Goal: Check status: Check status

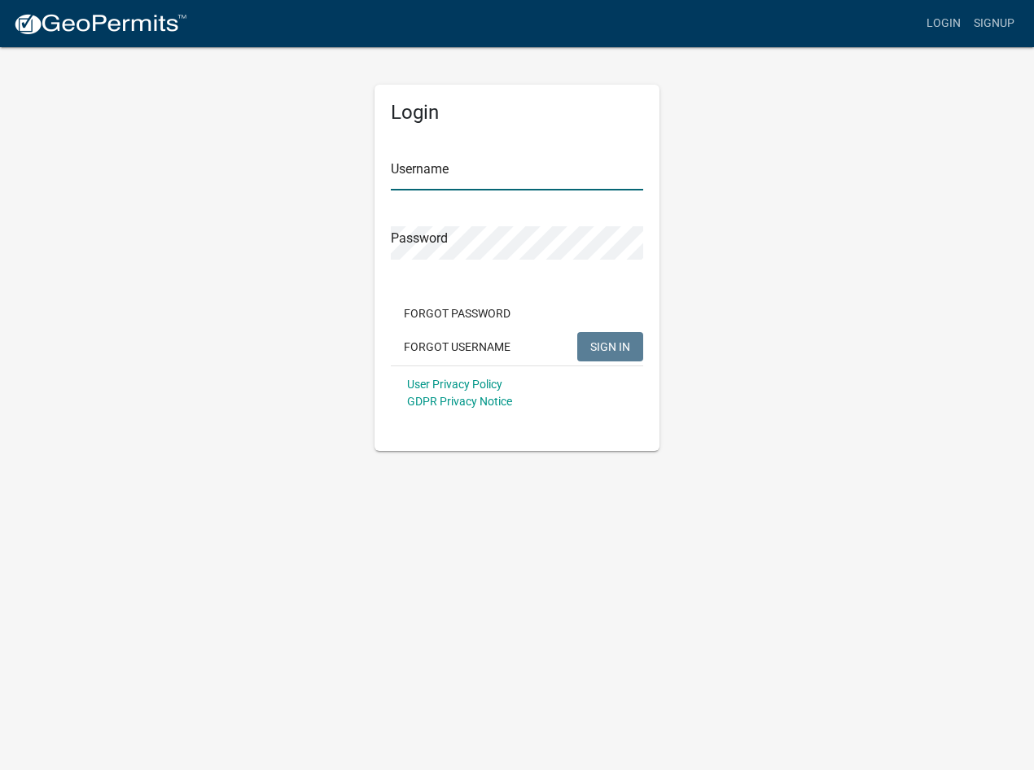
type input "[PERSON_NAME].[PERSON_NAME]"
click at [584, 344] on button "SIGN IN" at bounding box center [610, 346] width 66 height 29
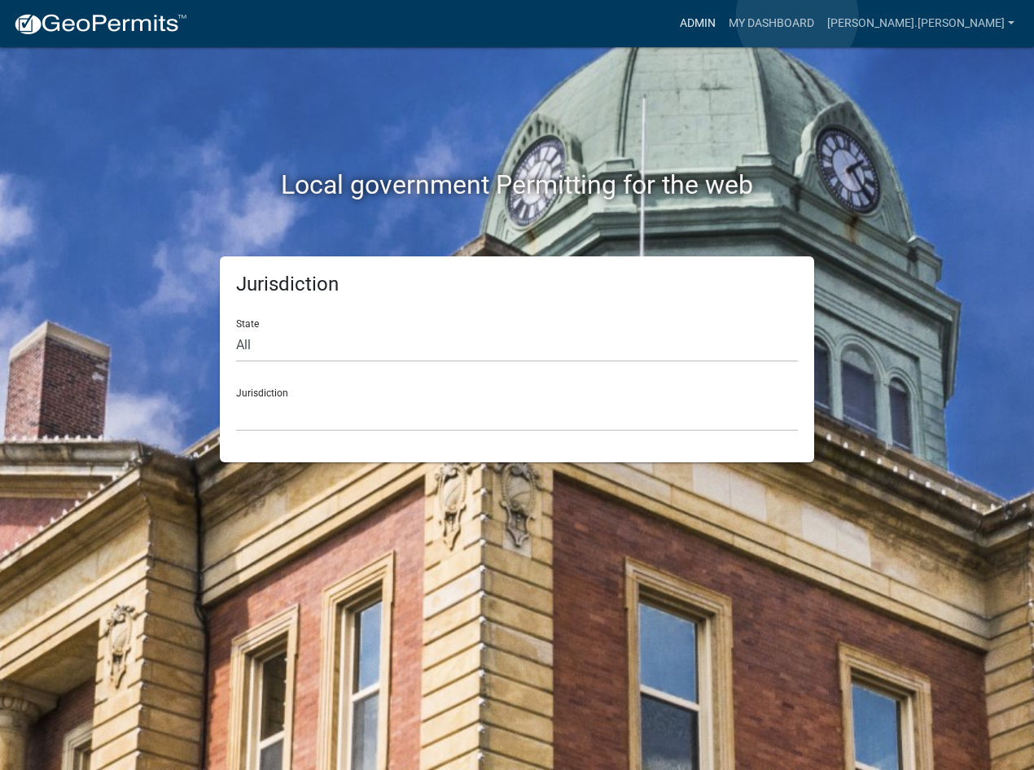
click at [722, 16] on link "Admin" at bounding box center [697, 23] width 49 height 31
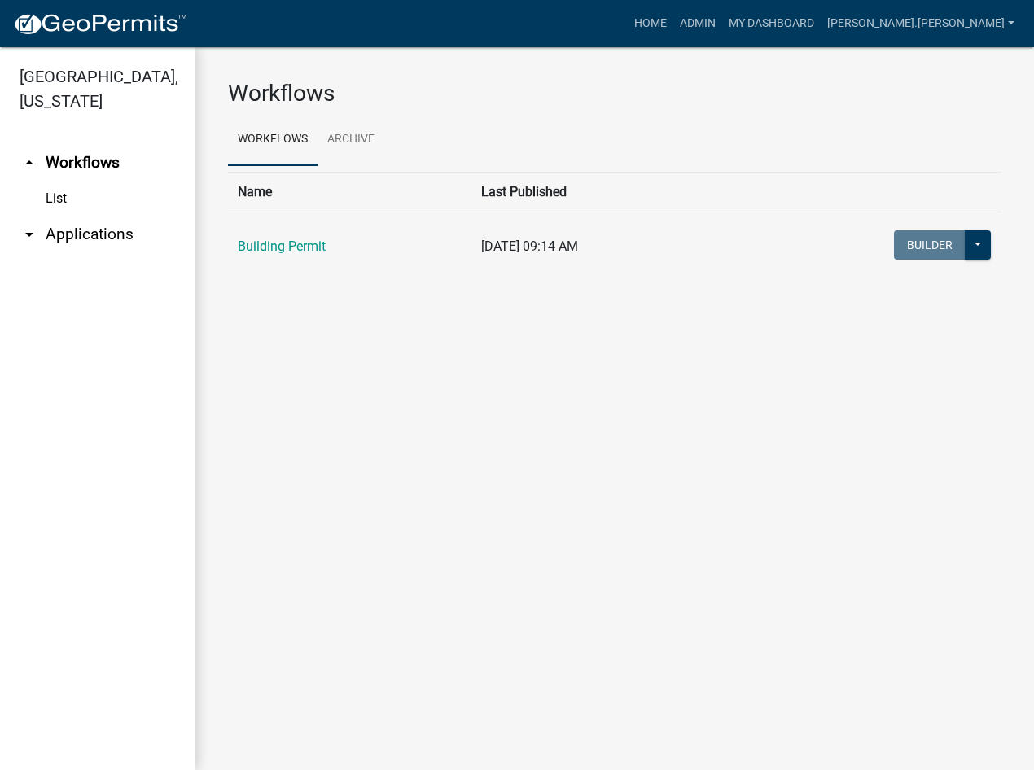
click at [85, 215] on link "arrow_drop_down Applications" at bounding box center [97, 234] width 195 height 39
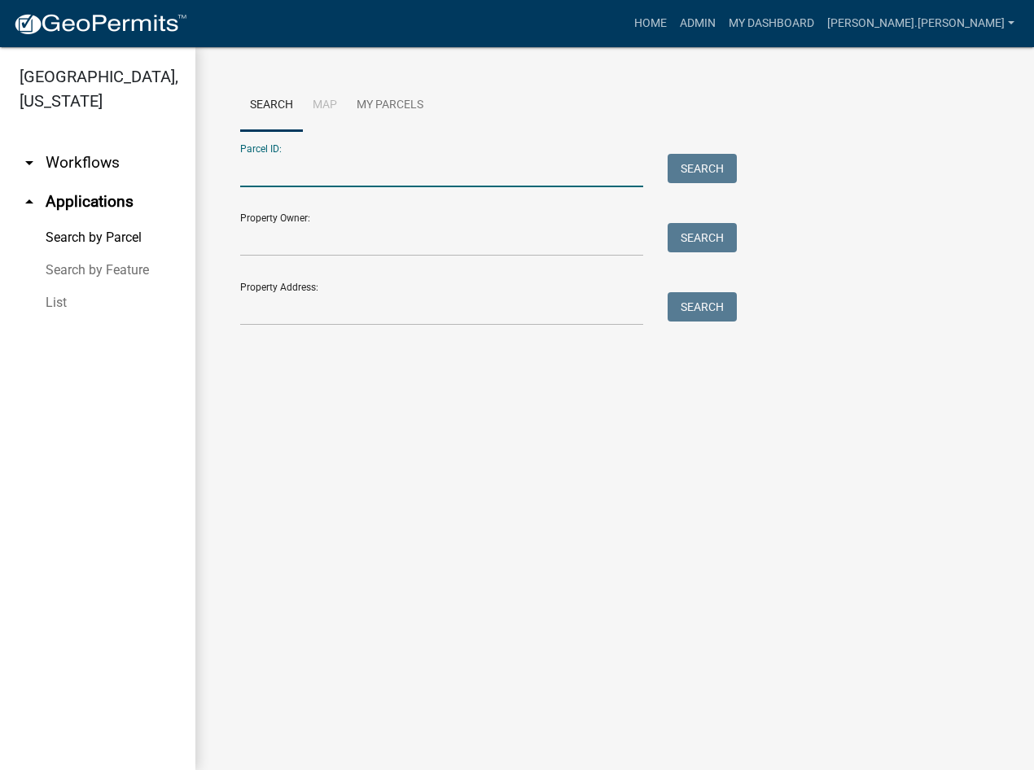
paste input "64-09-02-252-014.000-003"
type input "64-09-02-252-014.000-003"
click at [701, 167] on button "Search" at bounding box center [702, 168] width 69 height 29
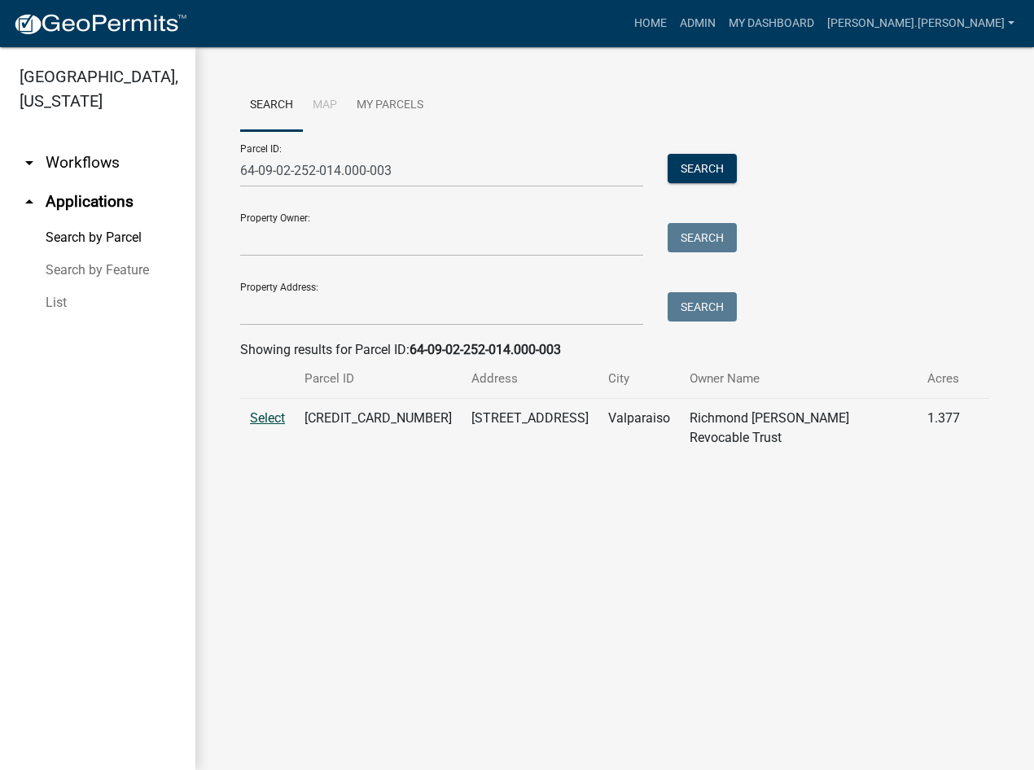
click at [264, 419] on span "Select" at bounding box center [267, 417] width 35 height 15
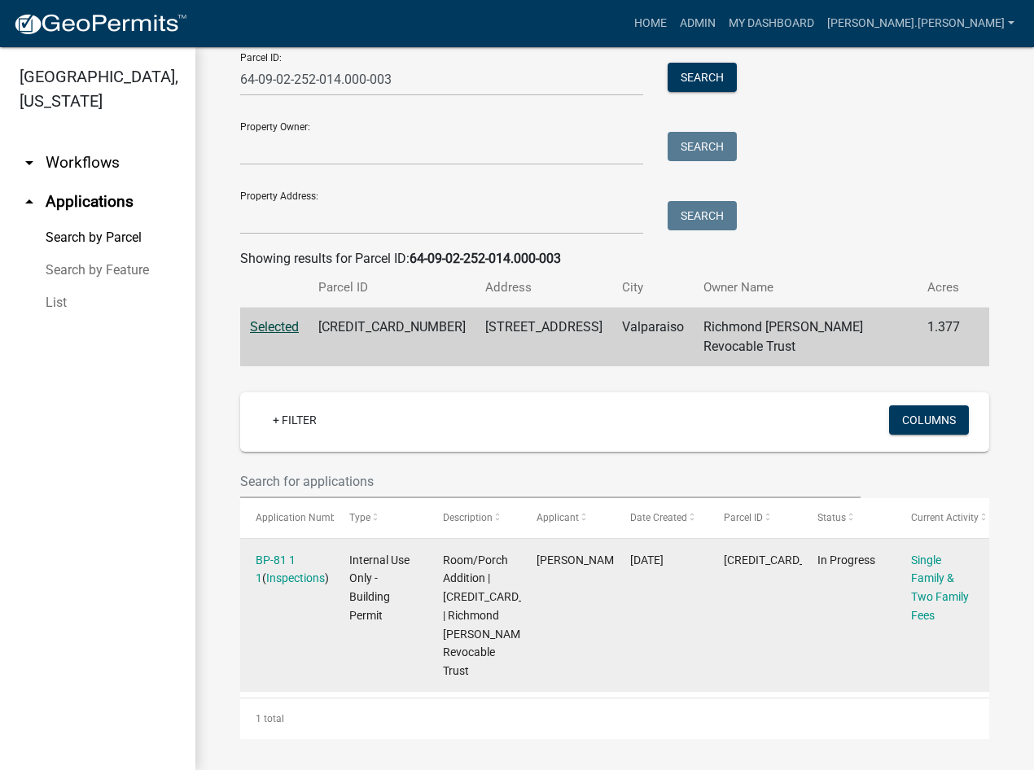
scroll to position [92, 0]
click at [269, 553] on link "BP-81 1 1" at bounding box center [276, 569] width 40 height 32
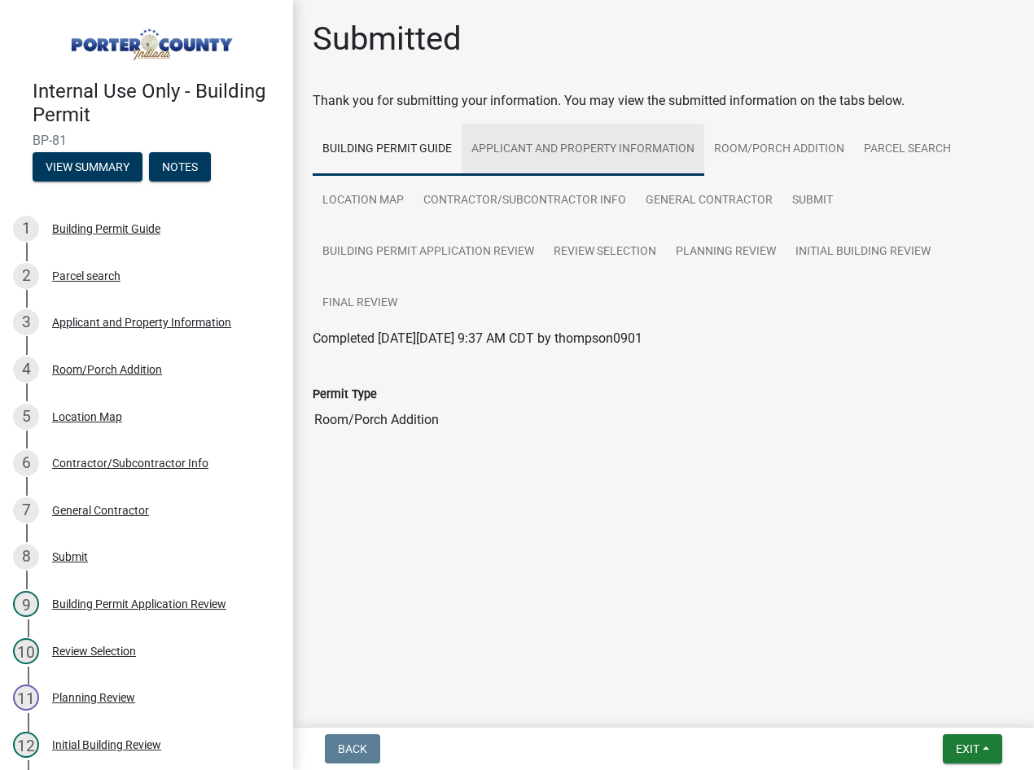
click at [550, 149] on link "Applicant and Property Information" at bounding box center [583, 150] width 243 height 52
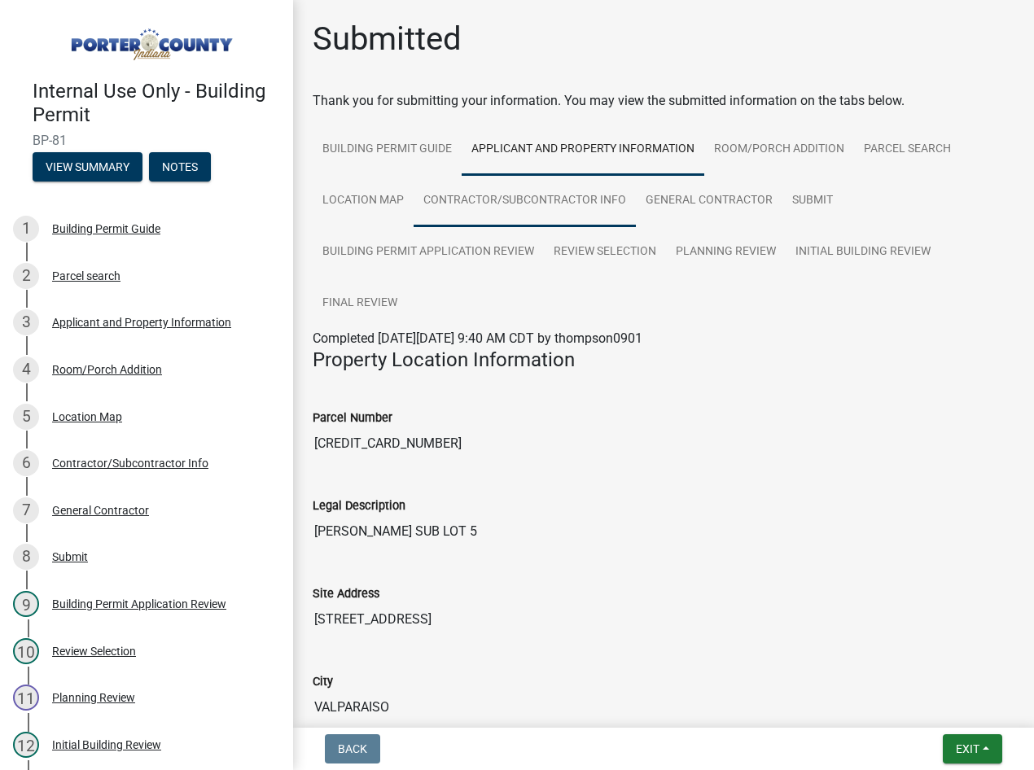
click at [510, 199] on link "Contractor/Subcontractor Info" at bounding box center [525, 201] width 222 height 52
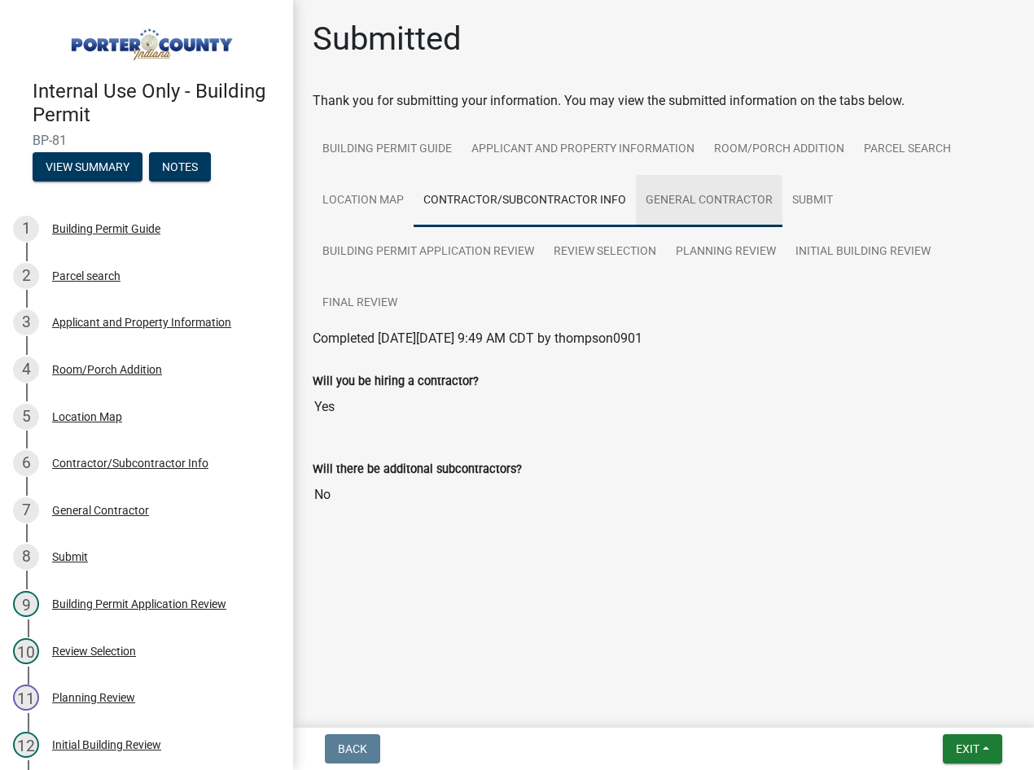
click at [703, 200] on link "General Contractor" at bounding box center [709, 201] width 147 height 52
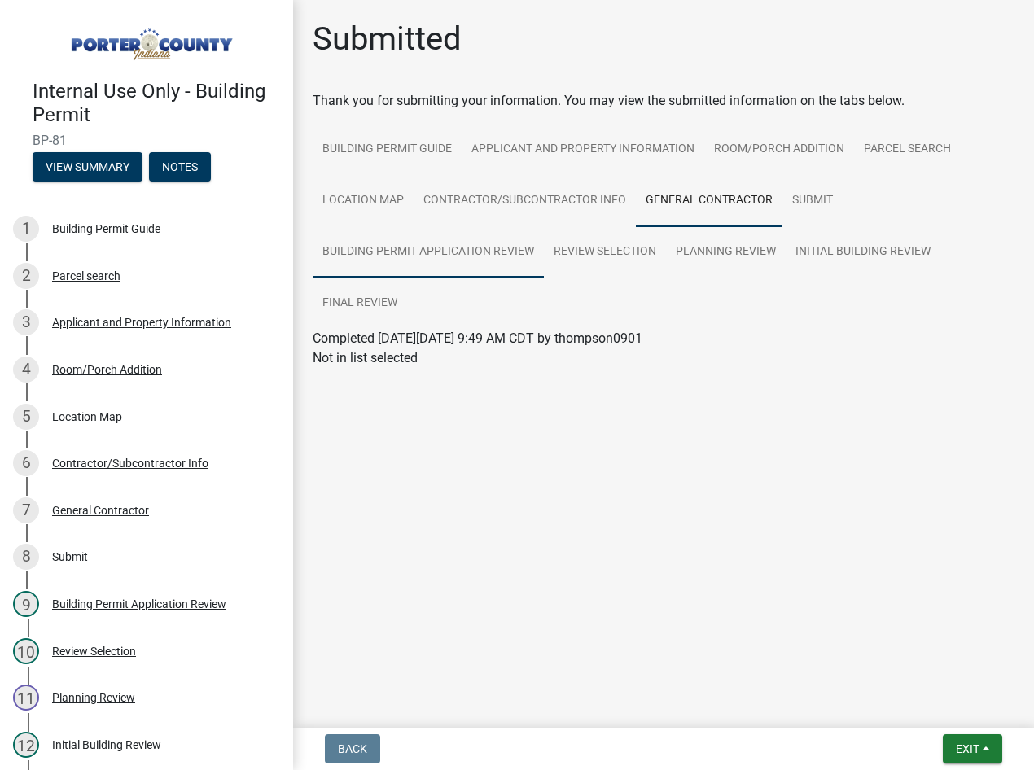
click at [374, 252] on link "Building Permit Application Review" at bounding box center [428, 252] width 231 height 52
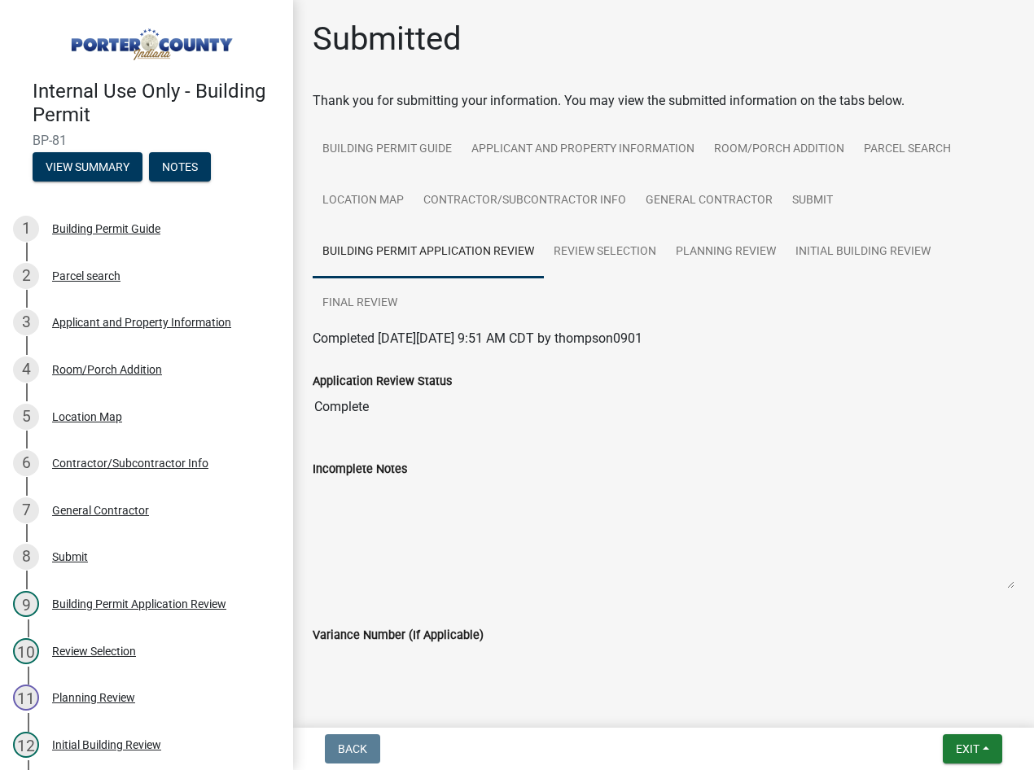
scroll to position [52, 0]
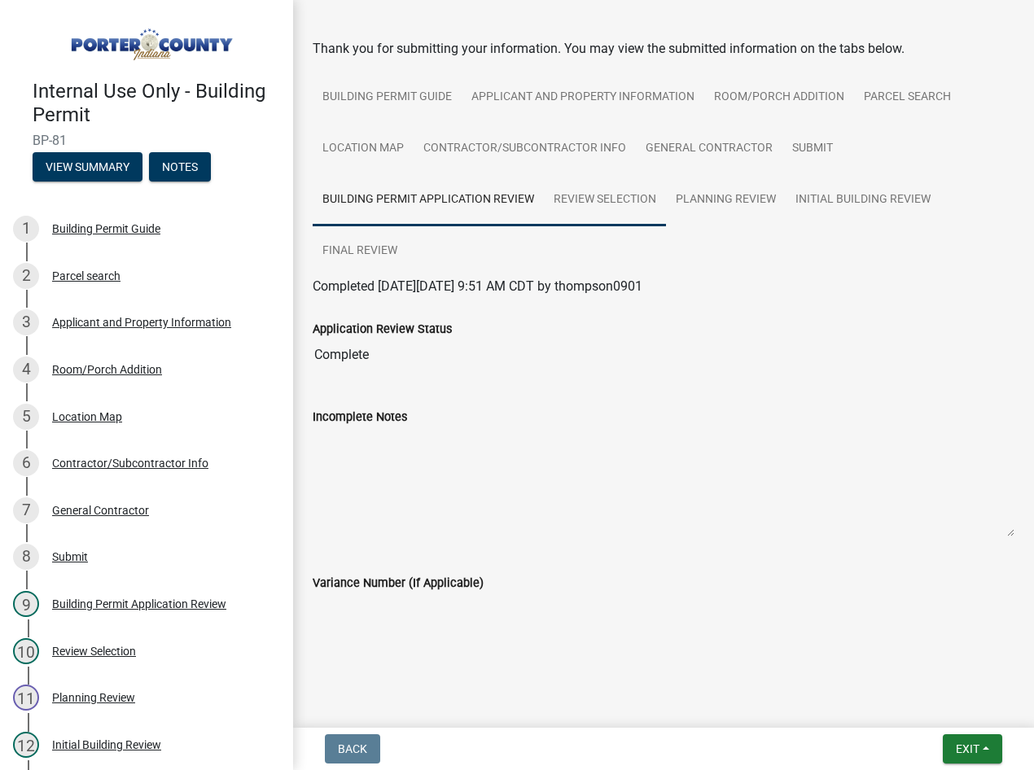
click at [620, 199] on link "Review Selection" at bounding box center [605, 200] width 122 height 52
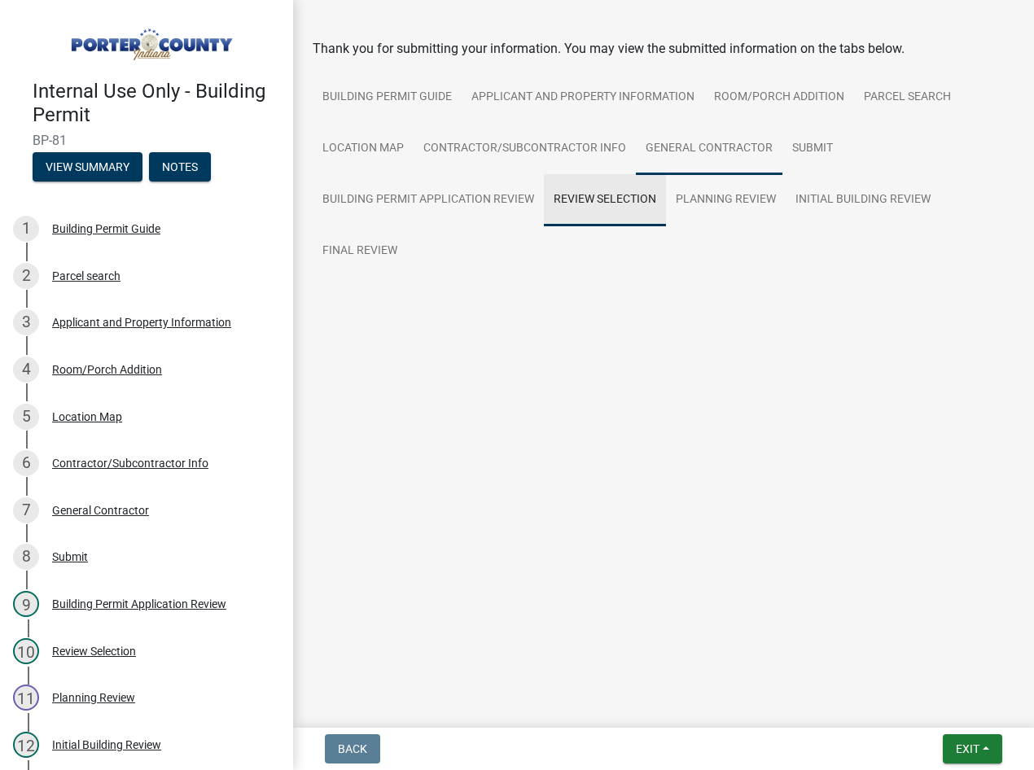
scroll to position [0, 0]
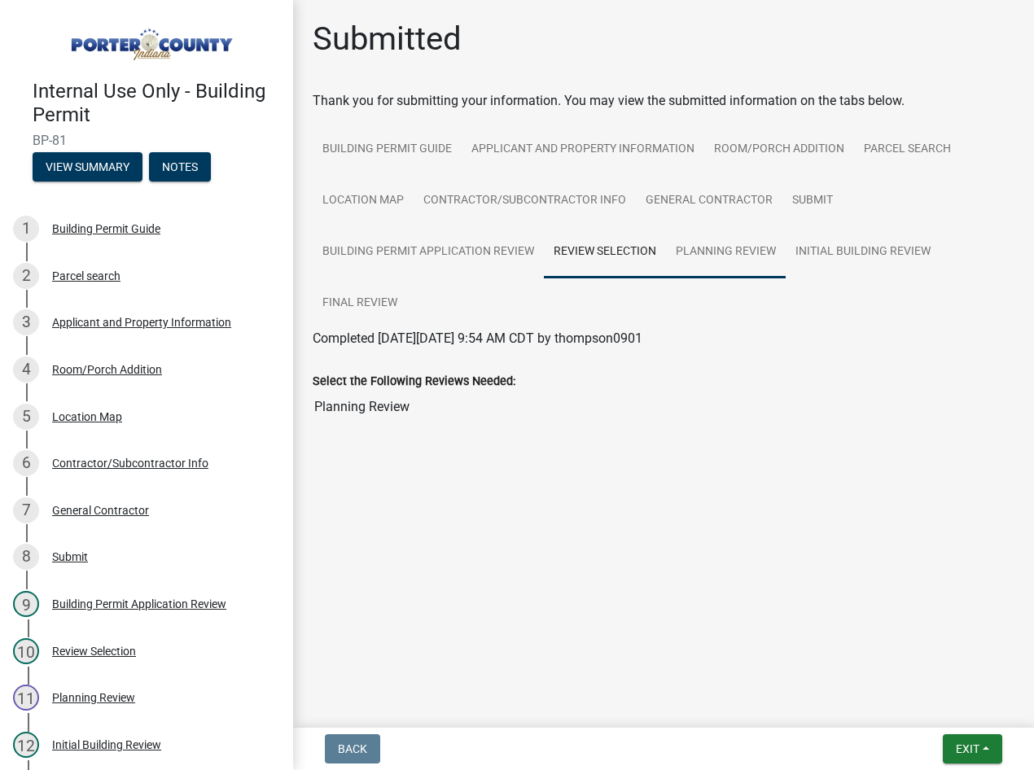
click at [720, 256] on link "Planning Review" at bounding box center [726, 252] width 120 height 52
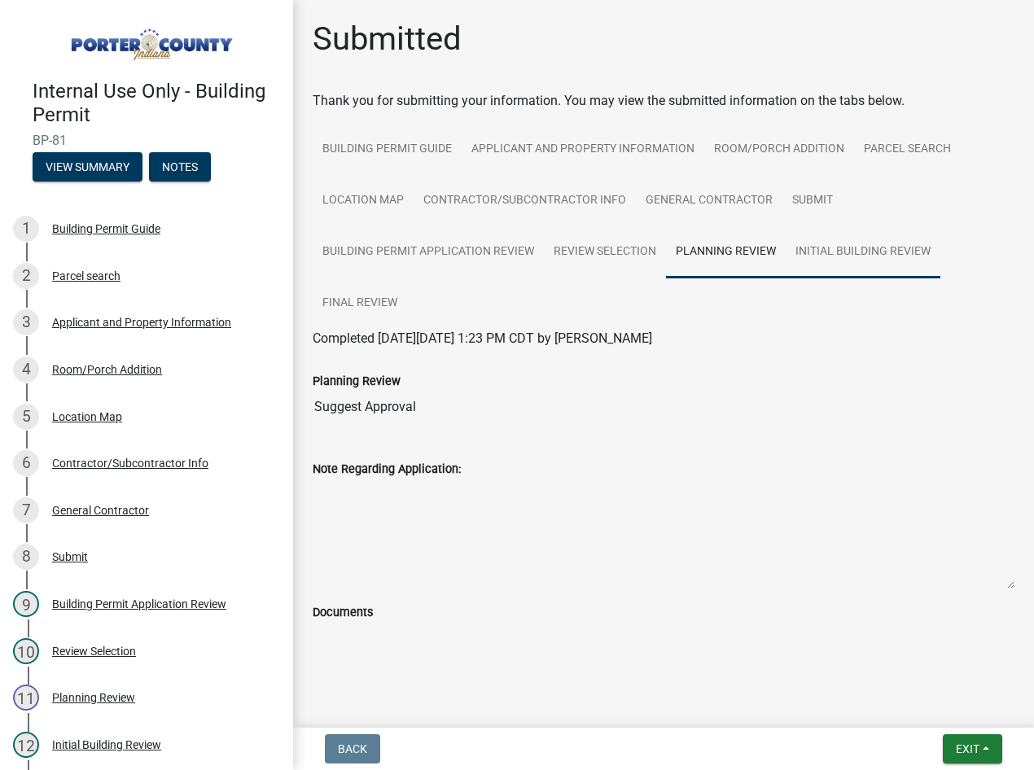
click at [884, 249] on link "Initial Building Review" at bounding box center [863, 252] width 155 height 52
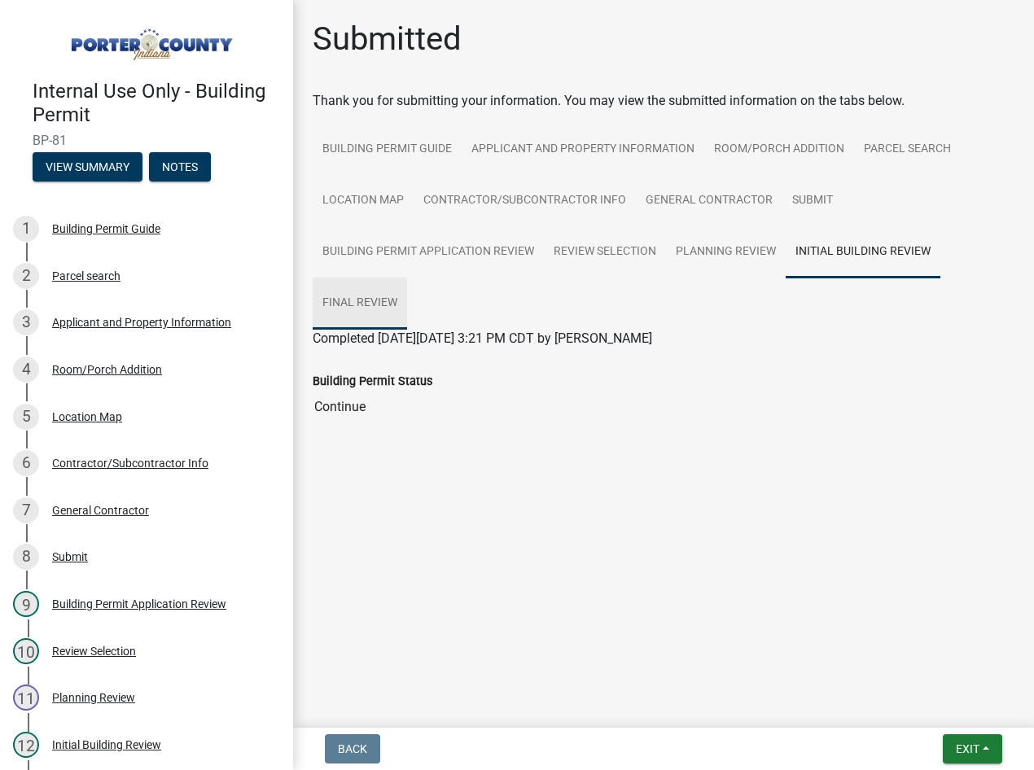
click at [362, 300] on link "Final Review" at bounding box center [360, 304] width 94 height 52
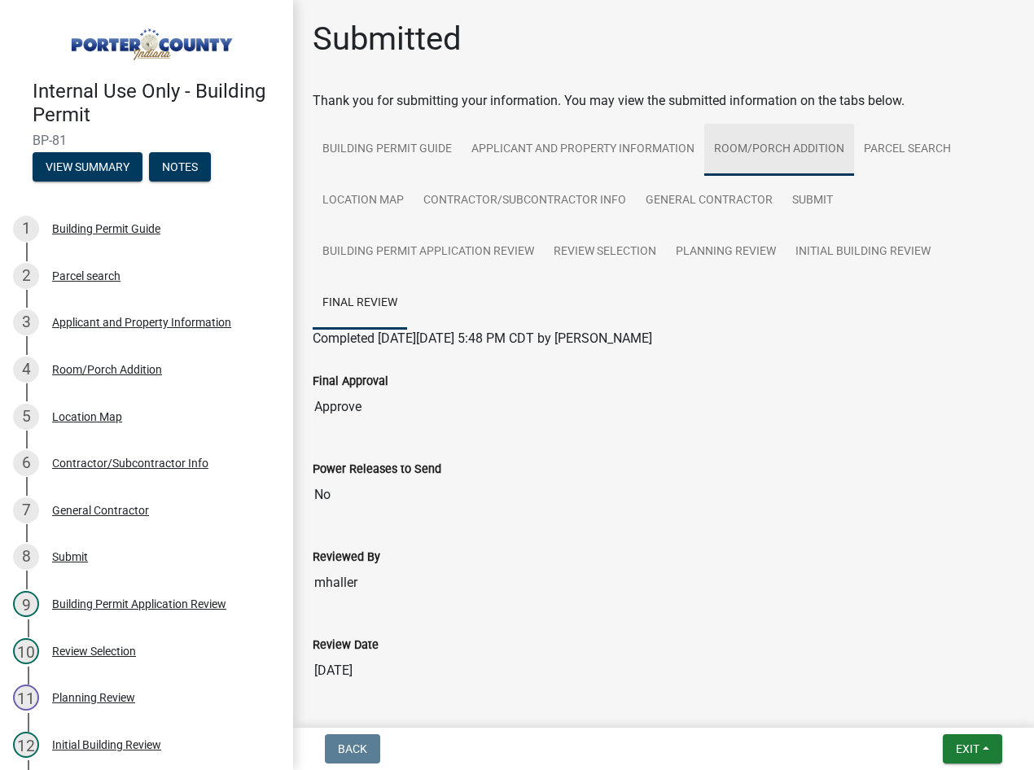
click at [801, 151] on link "Room/Porch Addition" at bounding box center [779, 150] width 150 height 52
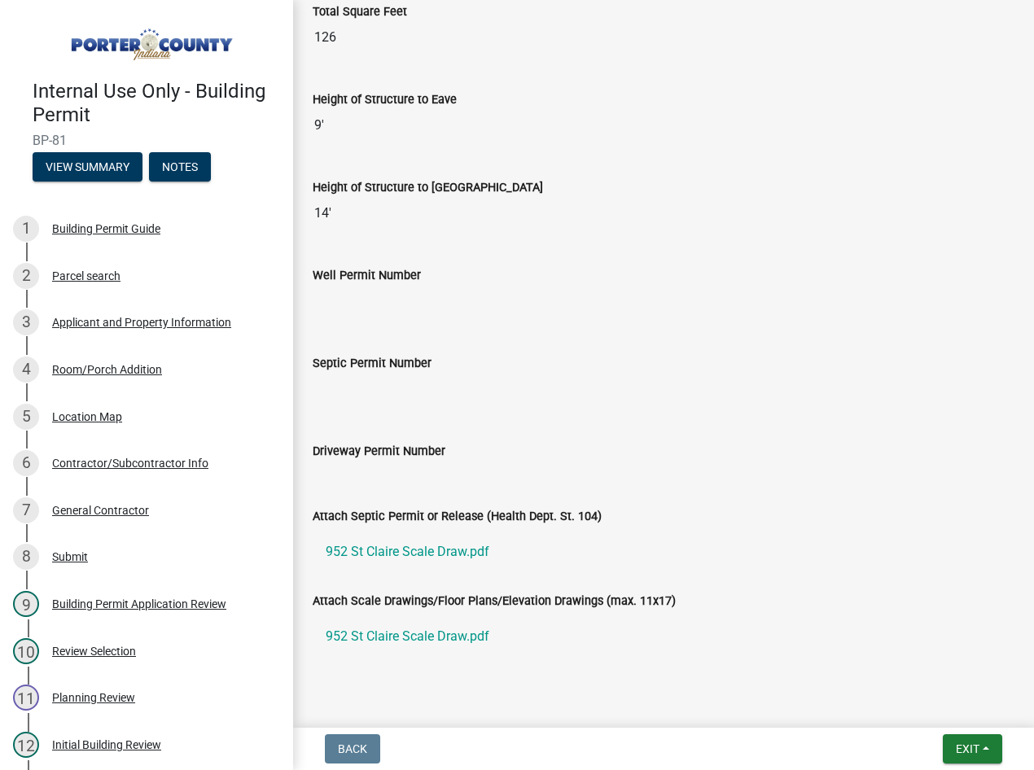
scroll to position [2654, 0]
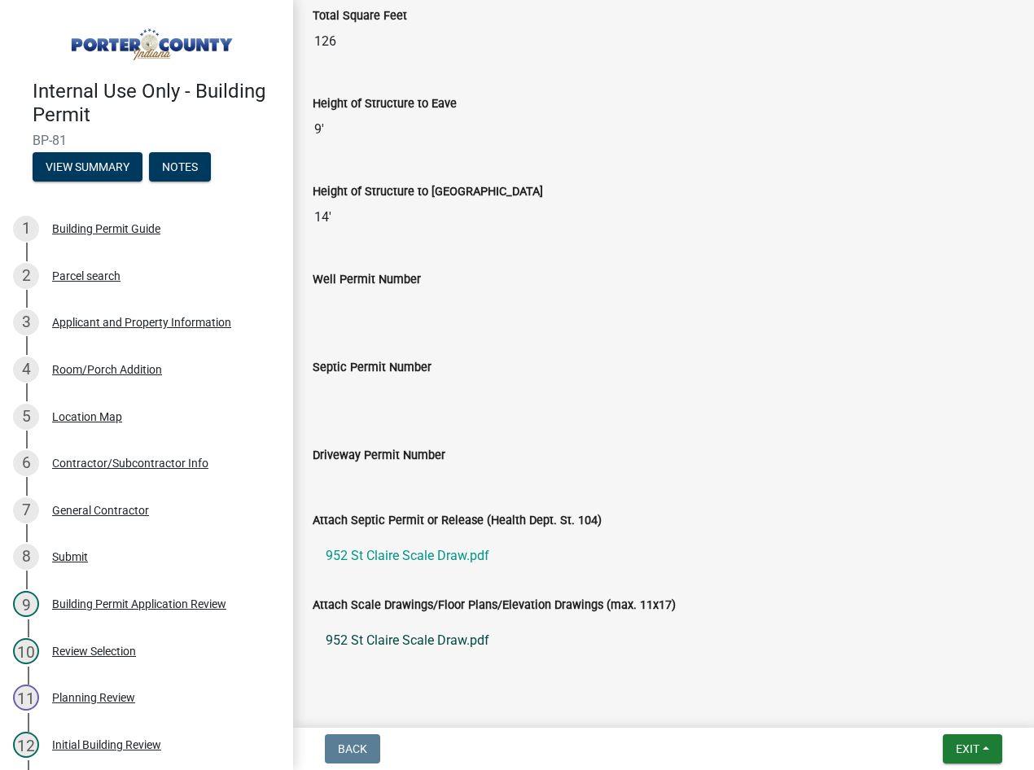
click at [391, 641] on link "952 St Claire Scale Draw.pdf" at bounding box center [664, 640] width 702 height 39
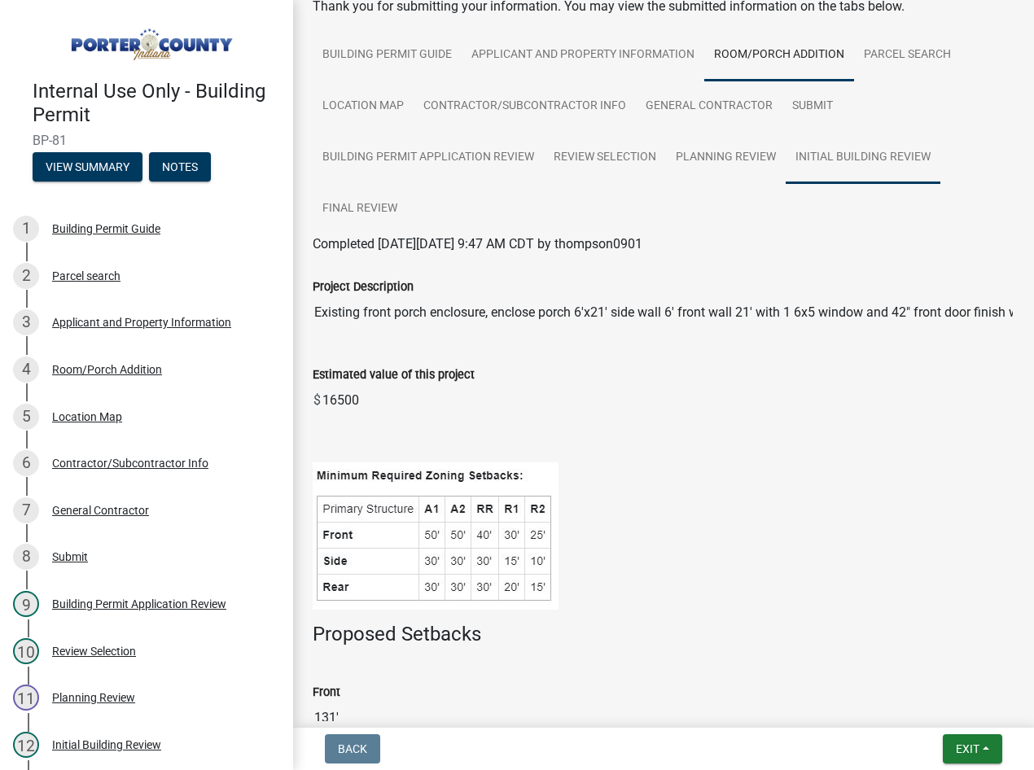
scroll to position [0, 0]
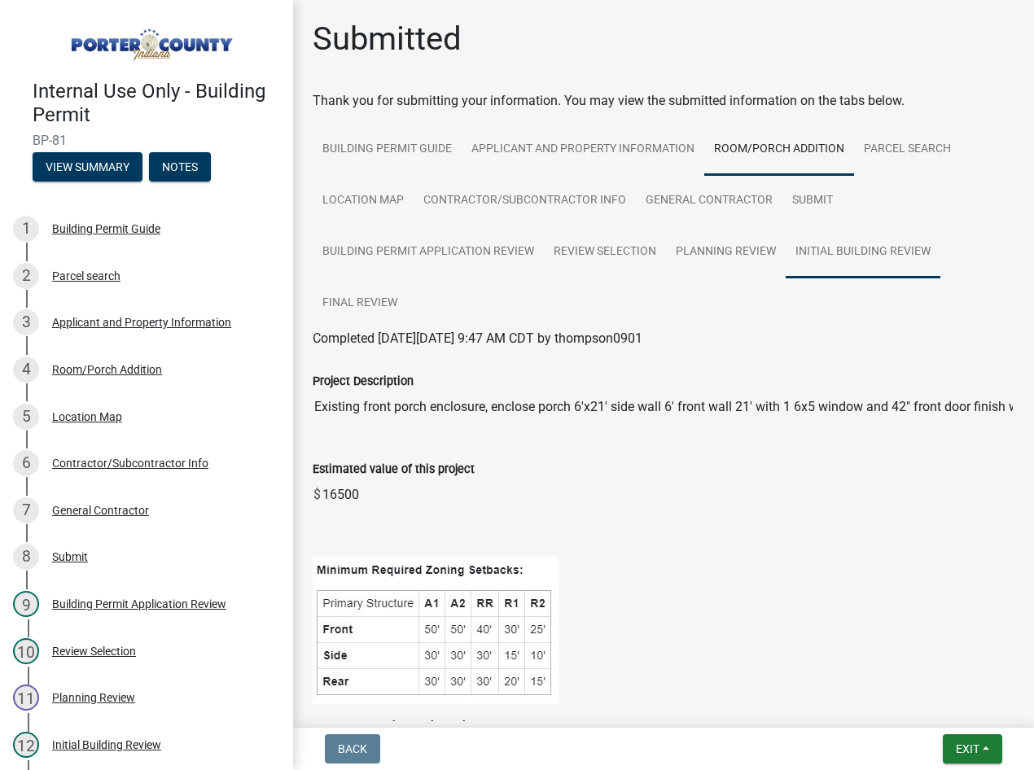
click at [849, 258] on link "Initial Building Review" at bounding box center [863, 252] width 155 height 52
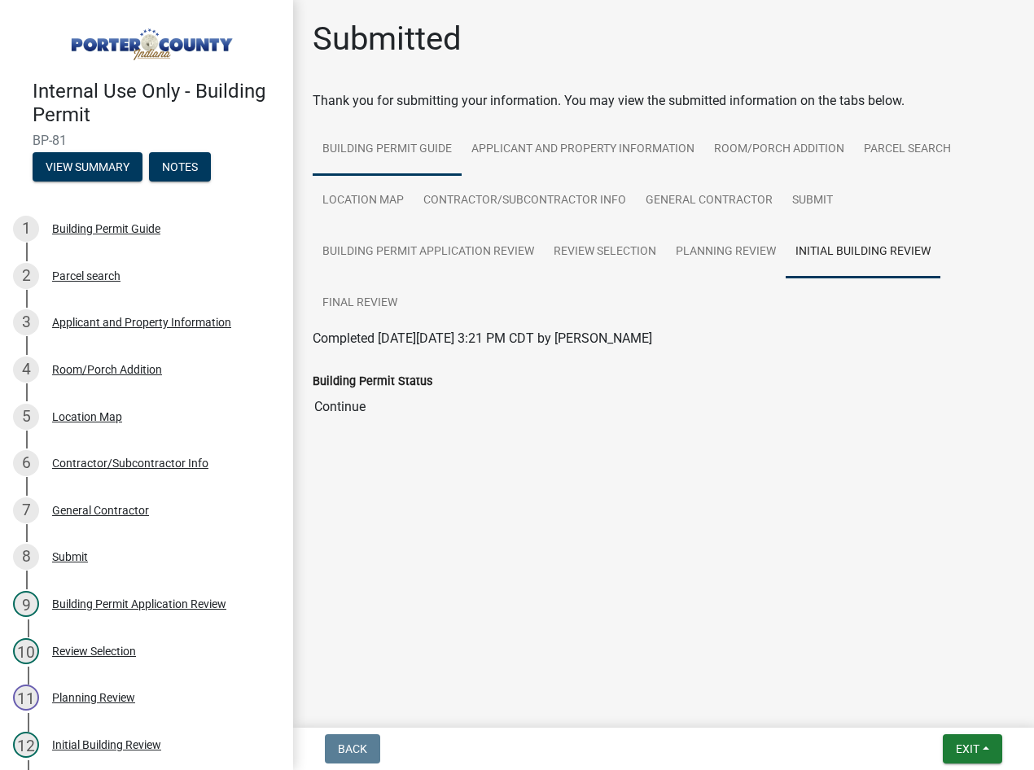
click at [375, 145] on link "Building Permit Guide" at bounding box center [387, 150] width 149 height 52
